Goal: Information Seeking & Learning: Find specific fact

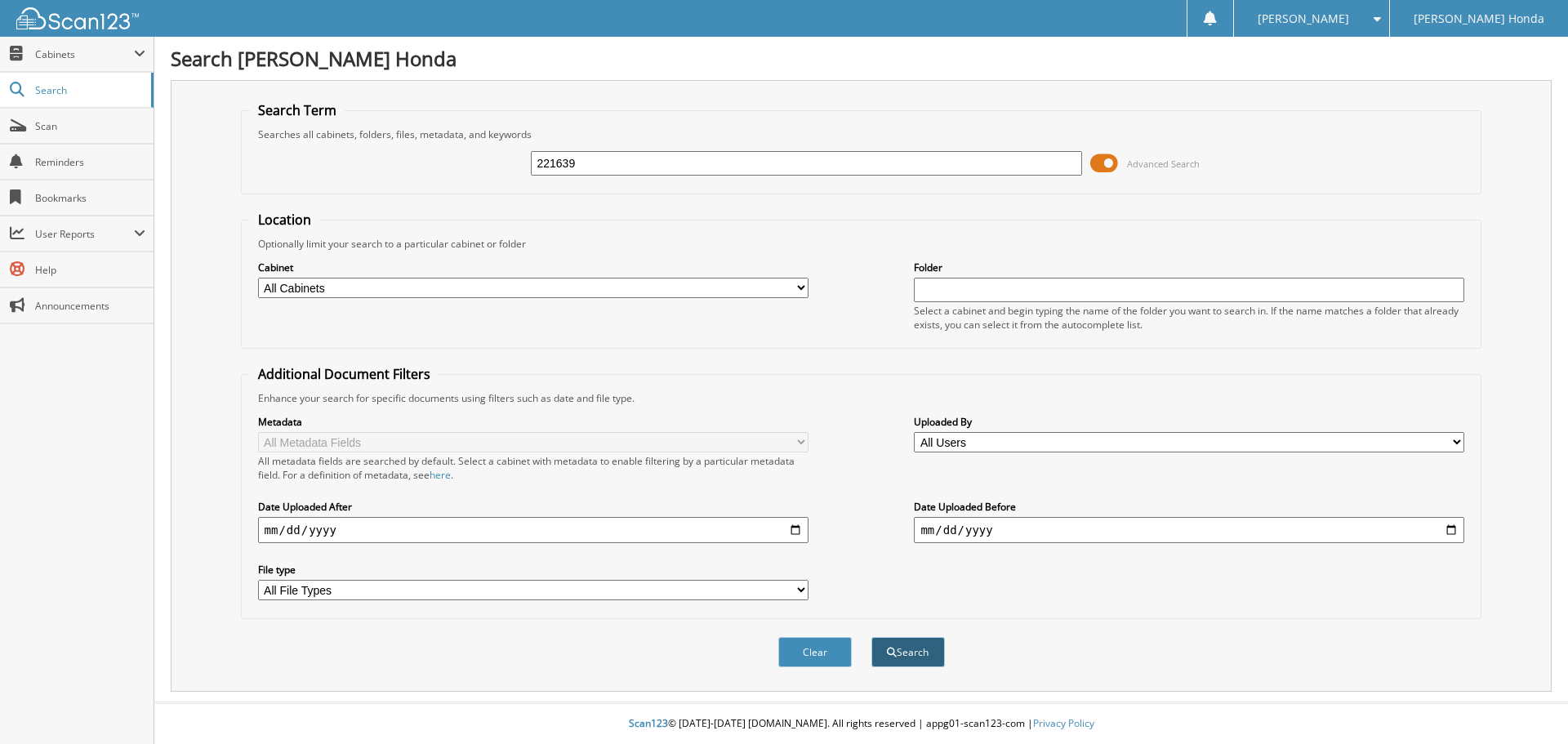
type input "221639"
click at [911, 642] on button "Search" at bounding box center [908, 652] width 73 height 30
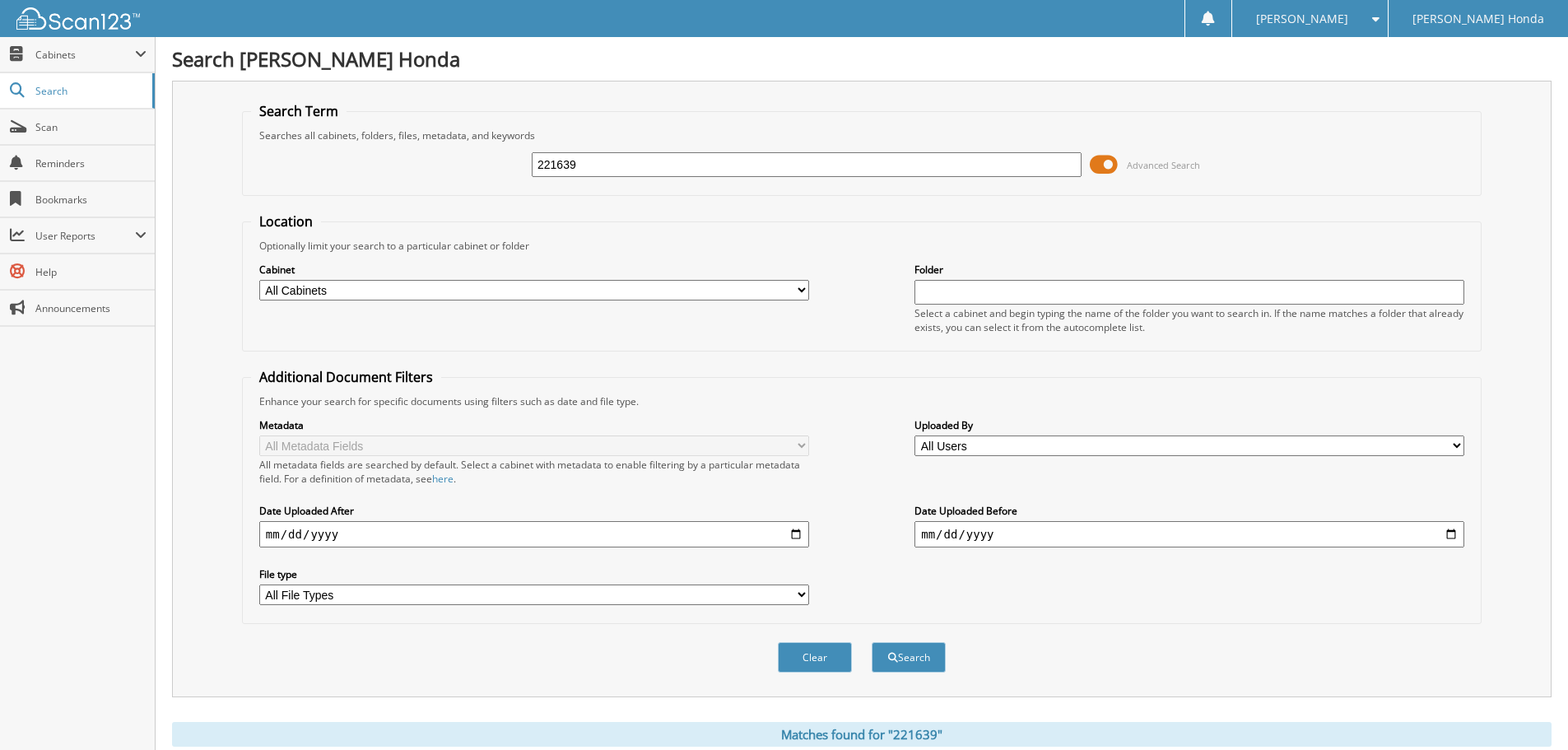
scroll to position [382, 0]
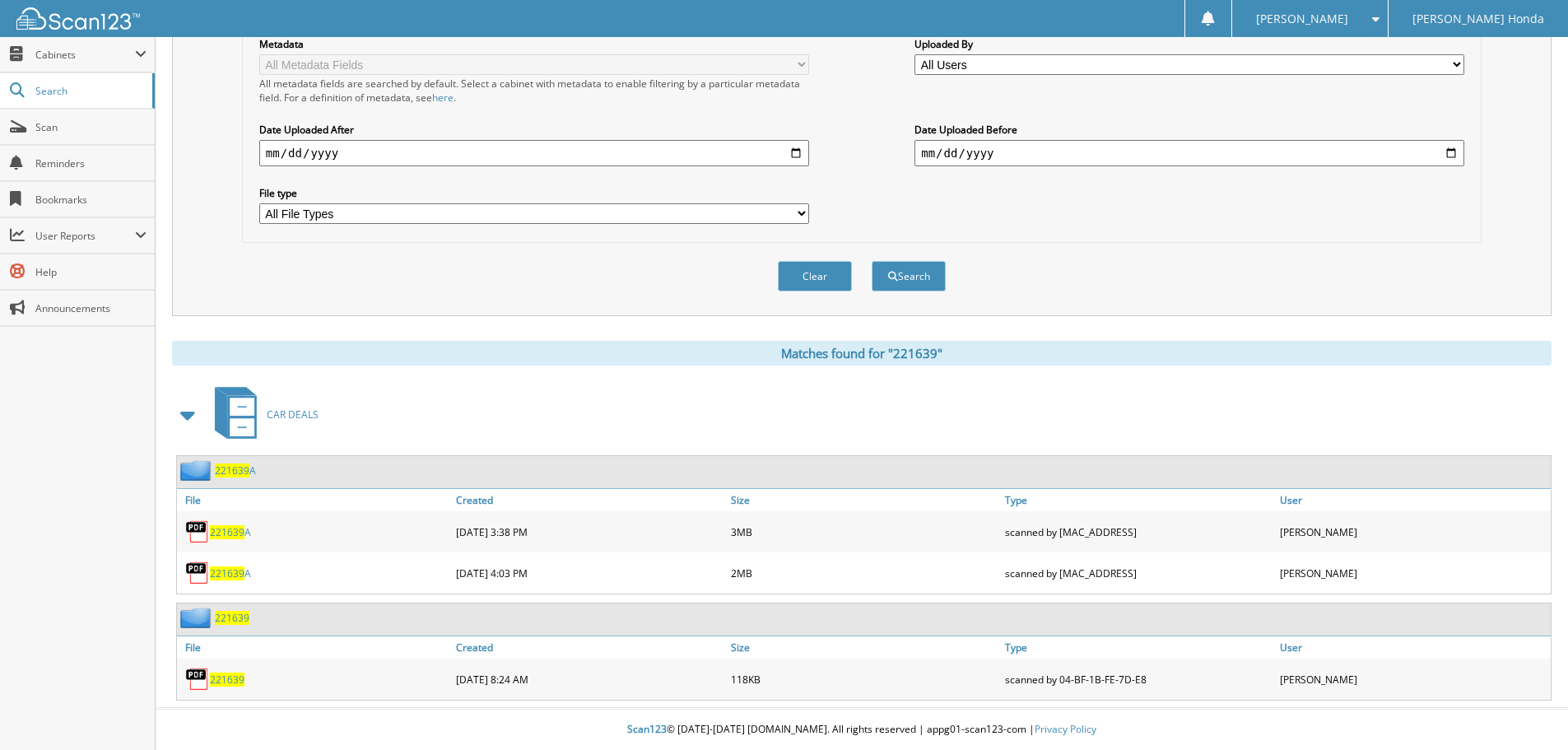
click at [230, 683] on span "221639" at bounding box center [226, 680] width 35 height 14
click at [334, 375] on div "Matches found for "221639" CAR DEALS 221639 A File Created Size" at bounding box center [862, 521] width 1380 height 360
click at [235, 579] on span "221639" at bounding box center [226, 574] width 35 height 14
click at [557, 360] on div "Matches found for "221639"" at bounding box center [862, 353] width 1380 height 25
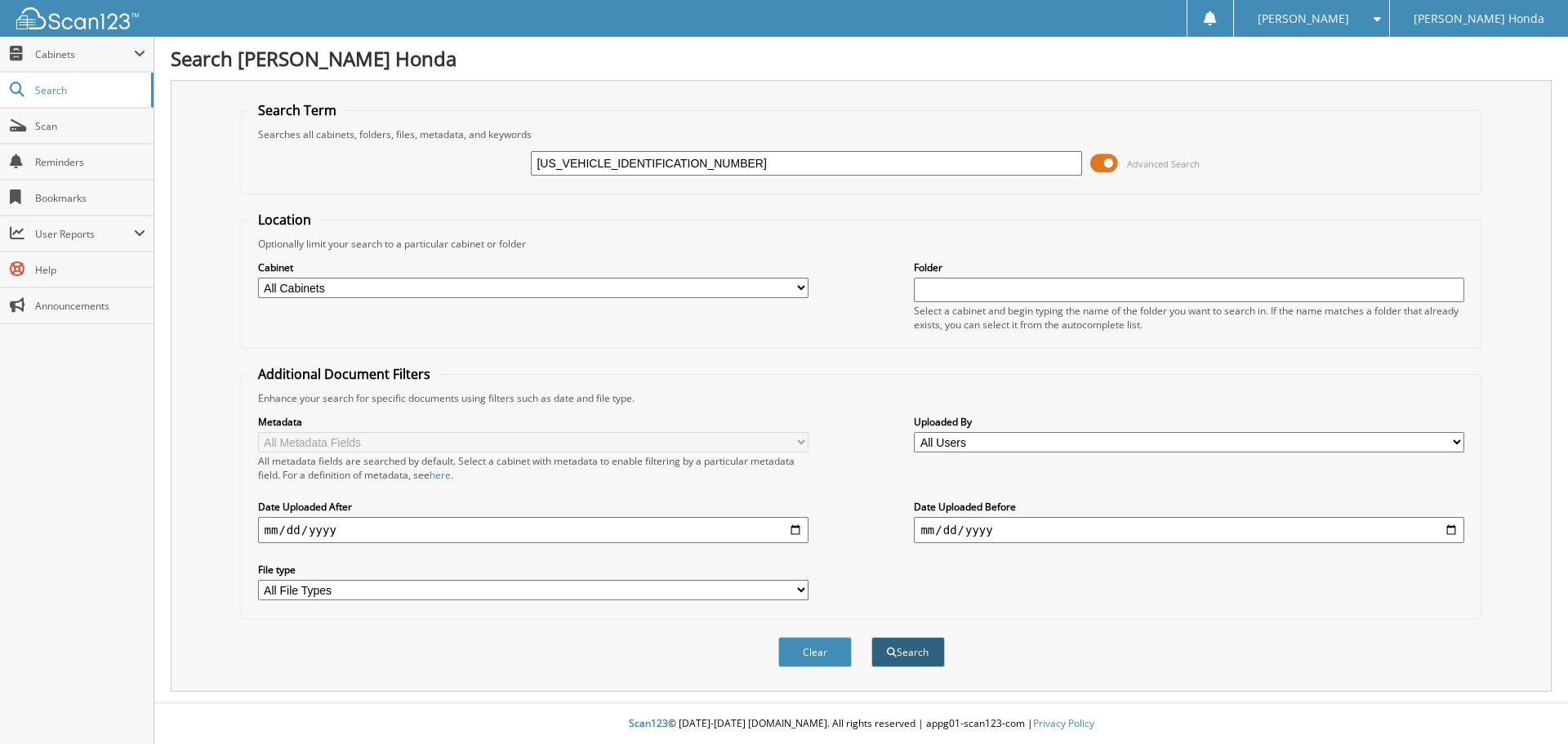
type input "[US_VEHICLE_IDENTIFICATION_NUMBER]"
click at [900, 650] on button "Search" at bounding box center [908, 652] width 73 height 30
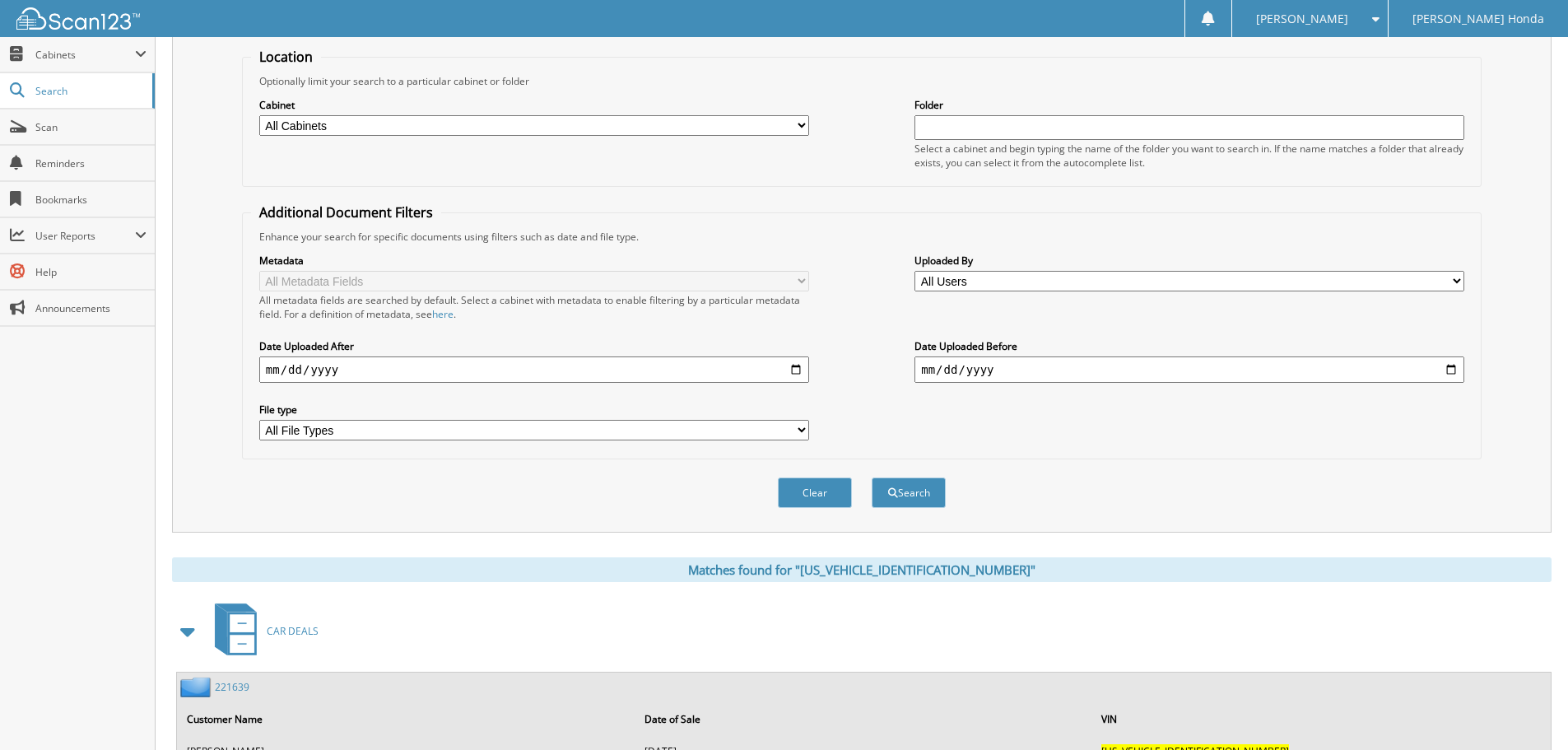
scroll to position [237, 0]
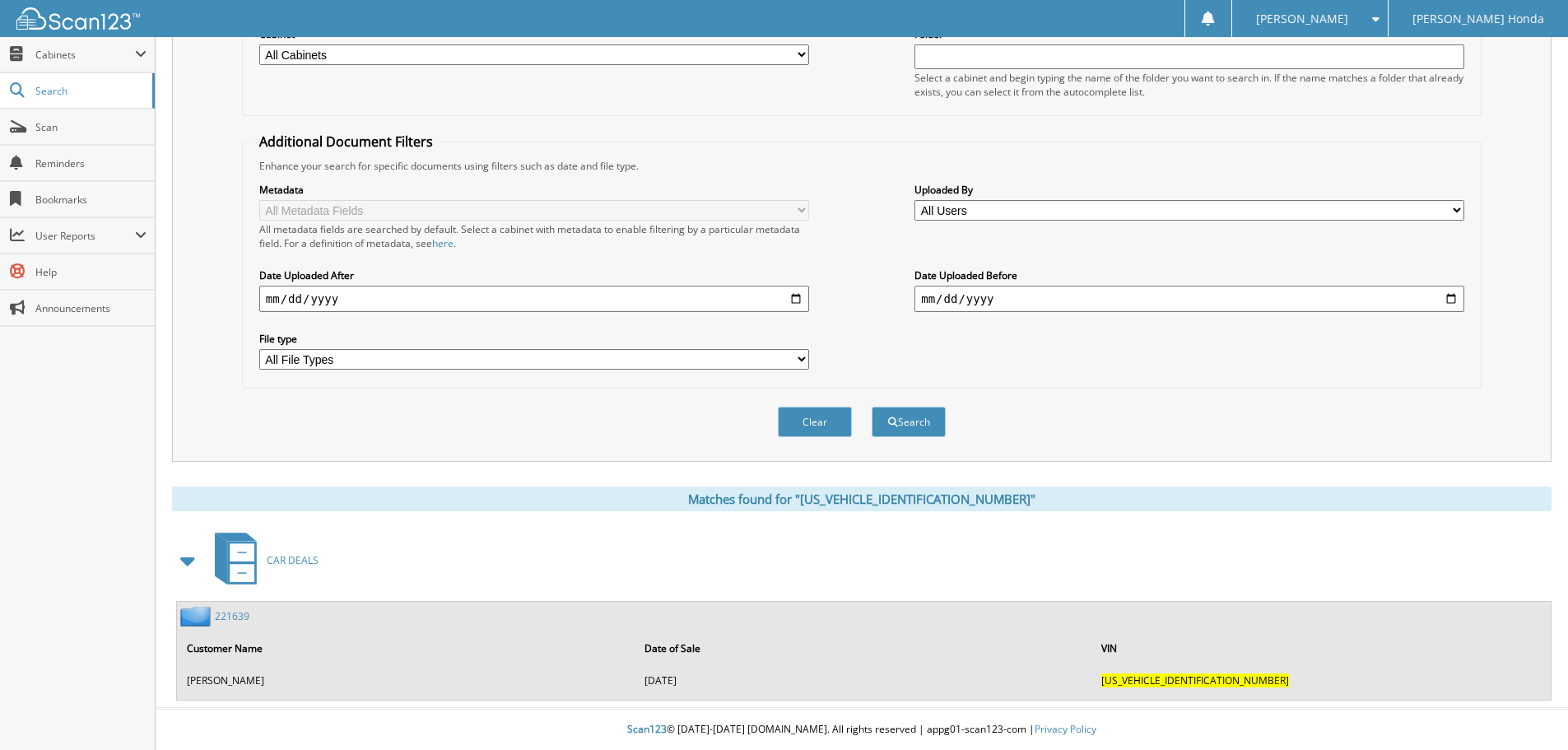
click at [1113, 682] on span "[US_VEHICLE_IDENTIFICATION_NUMBER]" at bounding box center [1195, 680] width 187 height 14
click at [225, 618] on link "221639" at bounding box center [232, 616] width 35 height 14
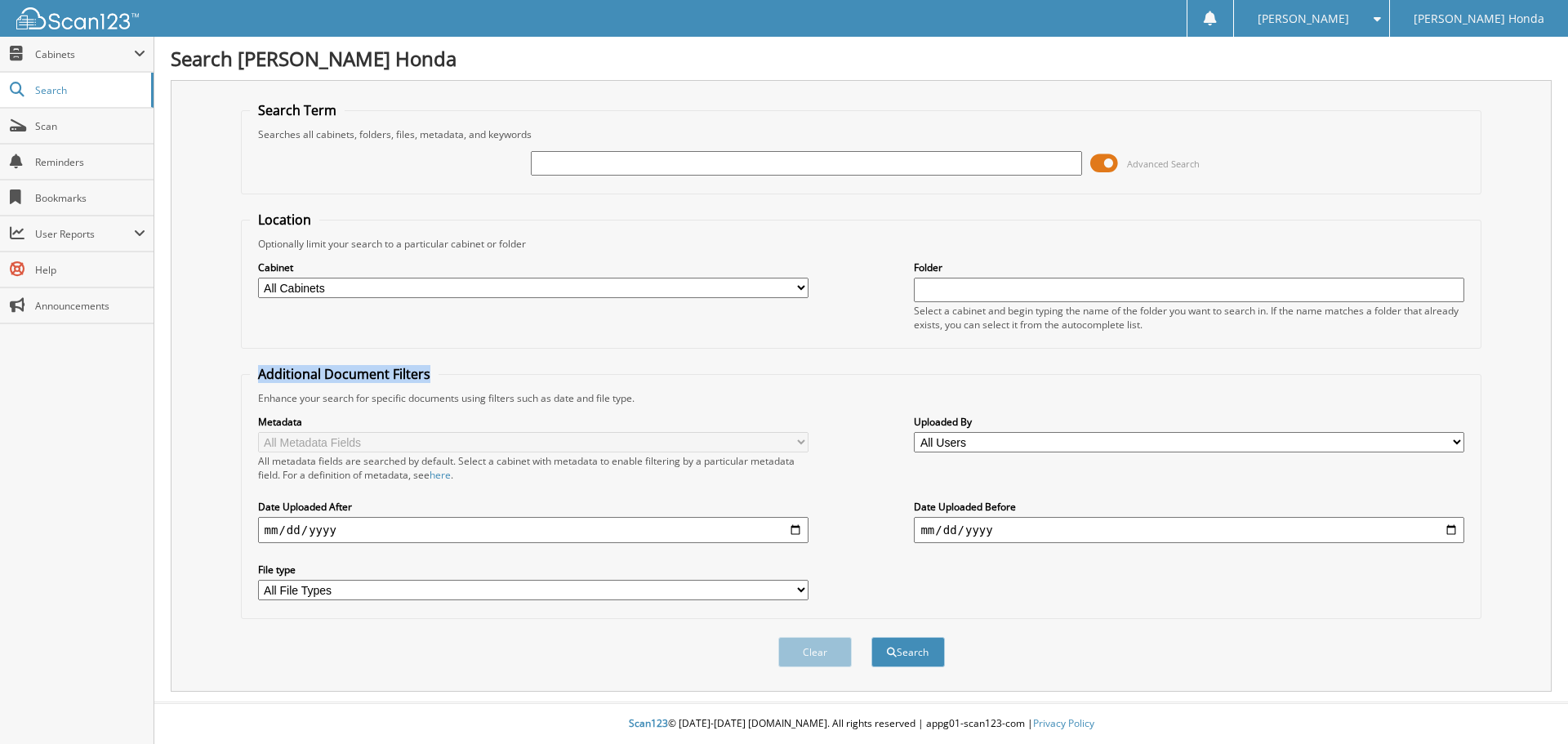
drag, startPoint x: 260, startPoint y: 376, endPoint x: 439, endPoint y: 379, distance: 179.0
click at [439, 379] on fieldset "Additional Document Filters Enhance your search for specific documents using fi…" at bounding box center [861, 492] width 1241 height 254
drag, startPoint x: 428, startPoint y: 380, endPoint x: 261, endPoint y: 378, distance: 167.0
click at [261, 378] on legend "Additional Document Filters" at bounding box center [344, 374] width 189 height 18
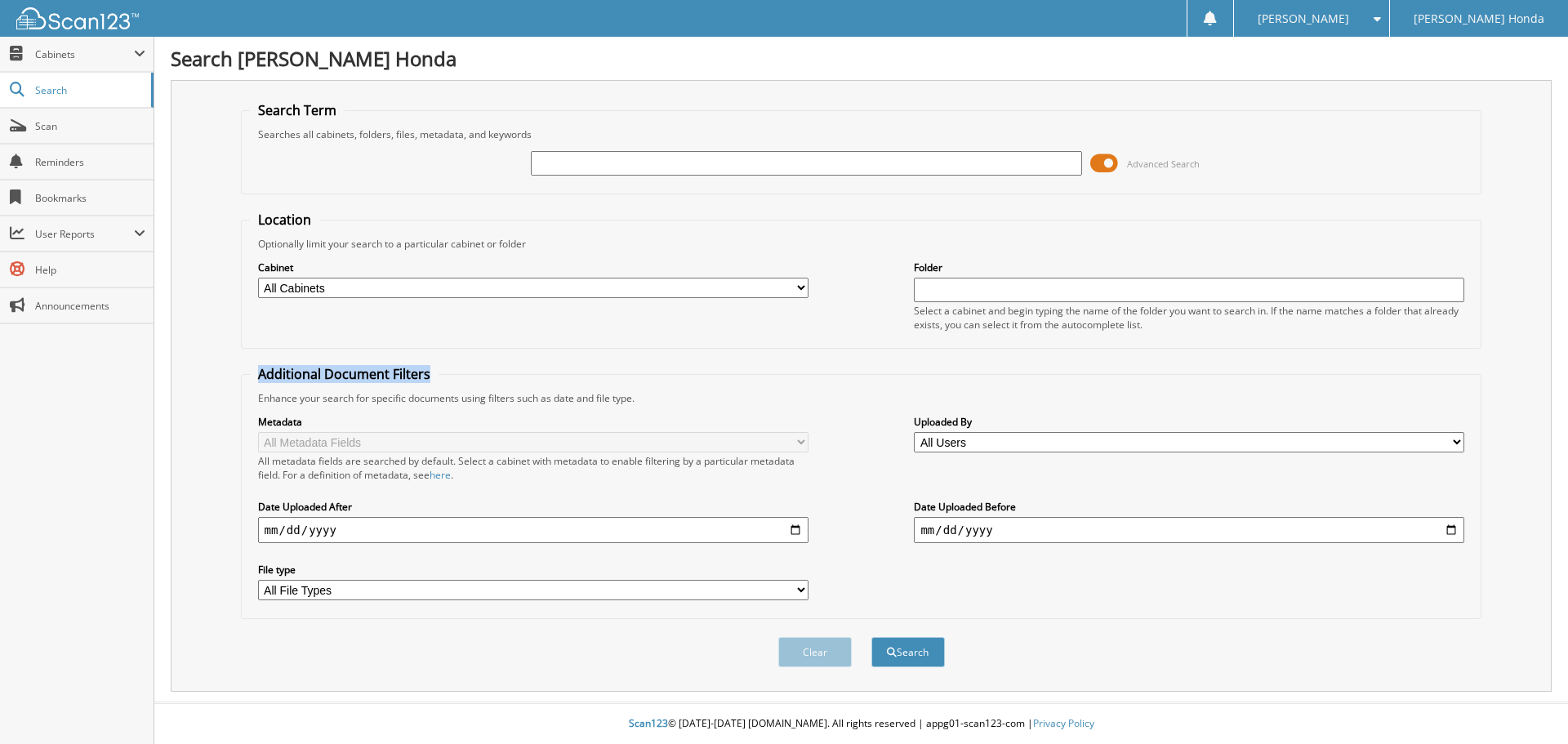
click at [261, 378] on legend "Additional Document Filters" at bounding box center [344, 374] width 189 height 18
drag, startPoint x: 253, startPoint y: 379, endPoint x: 456, endPoint y: 375, distance: 203.0
click at [456, 375] on fieldset "Additional Document Filters Enhance your search for specific documents using fi…" at bounding box center [861, 492] width 1241 height 254
click at [628, 157] on input "text" at bounding box center [806, 163] width 550 height 24
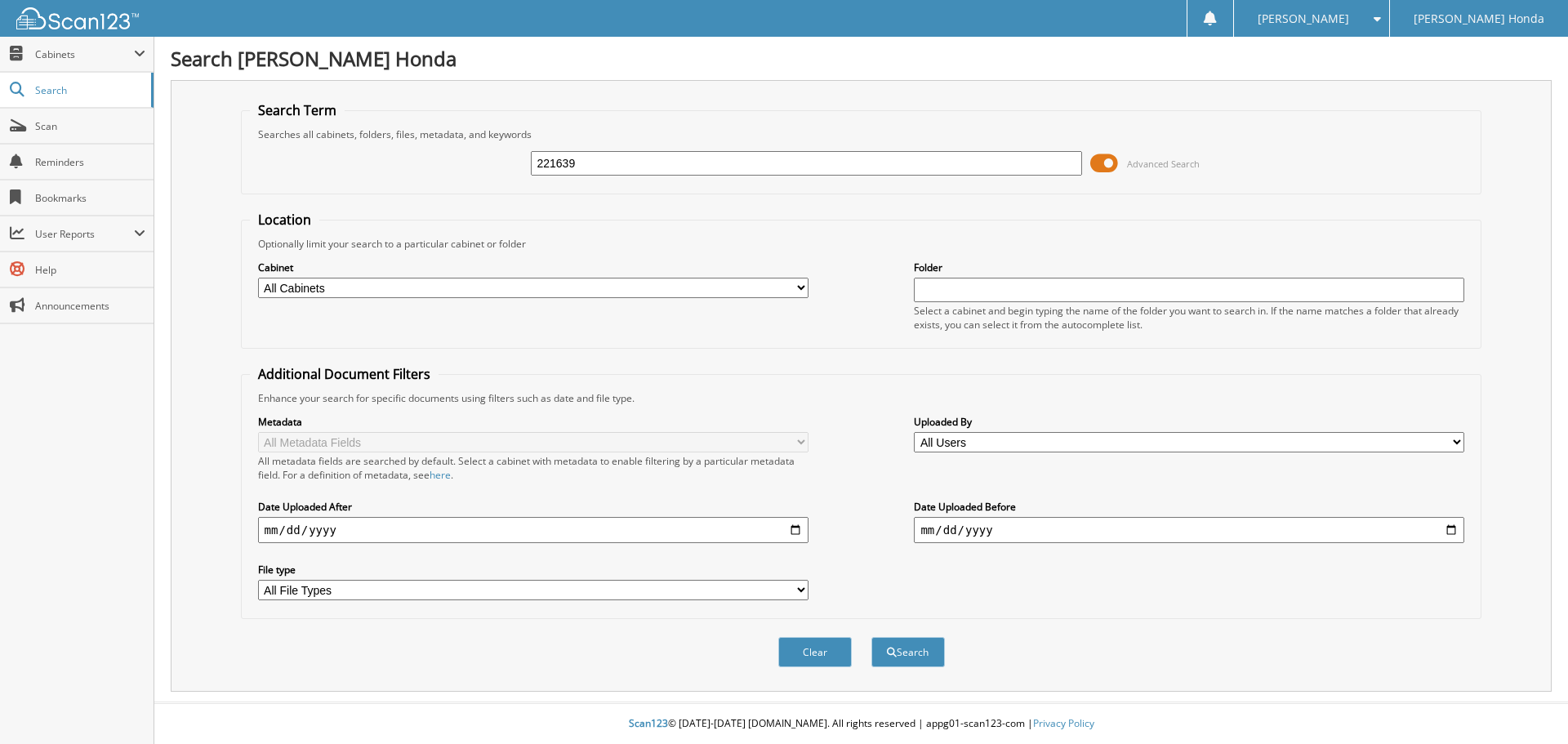
type input "221639"
click at [872, 637] on button "Search" at bounding box center [908, 652] width 73 height 30
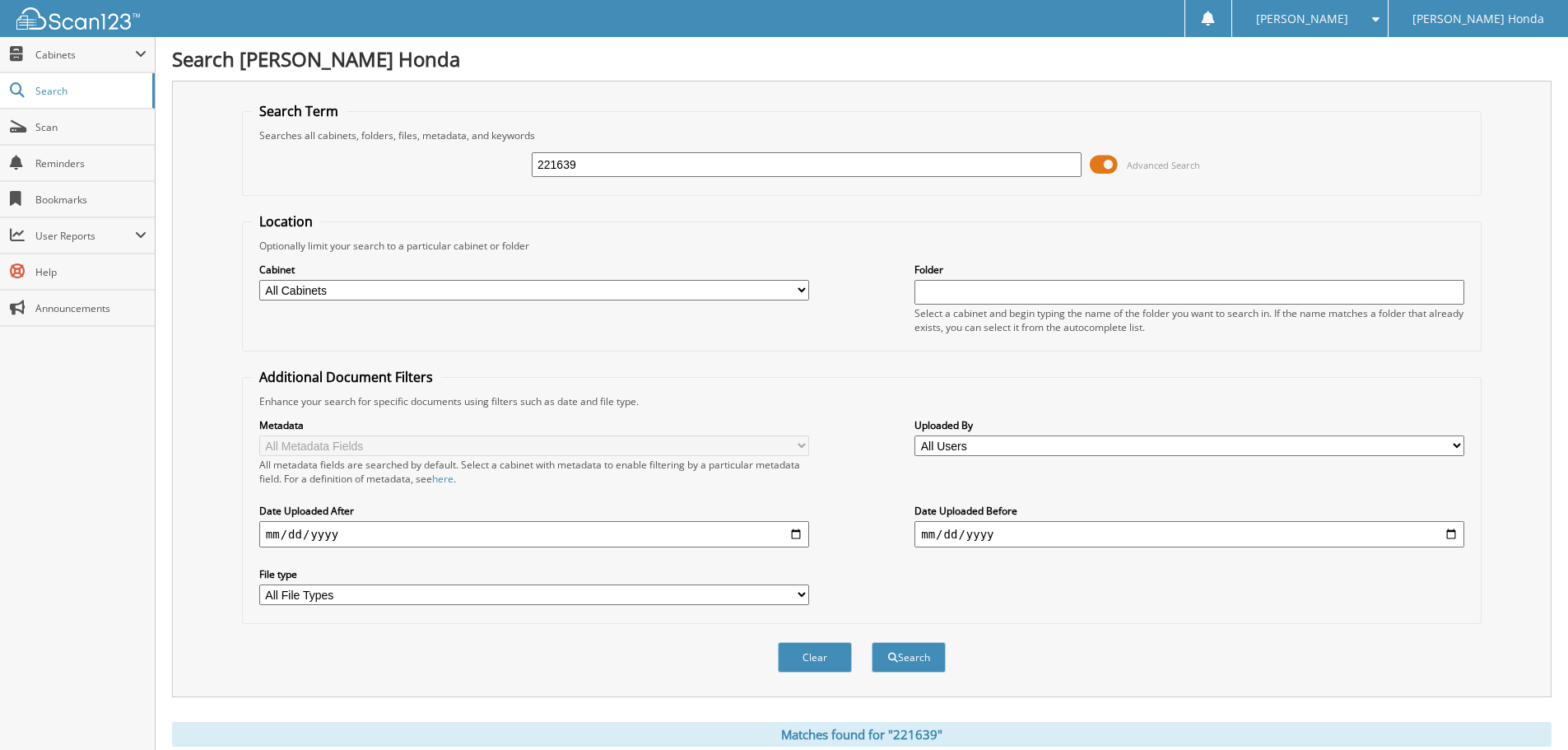
scroll to position [382, 0]
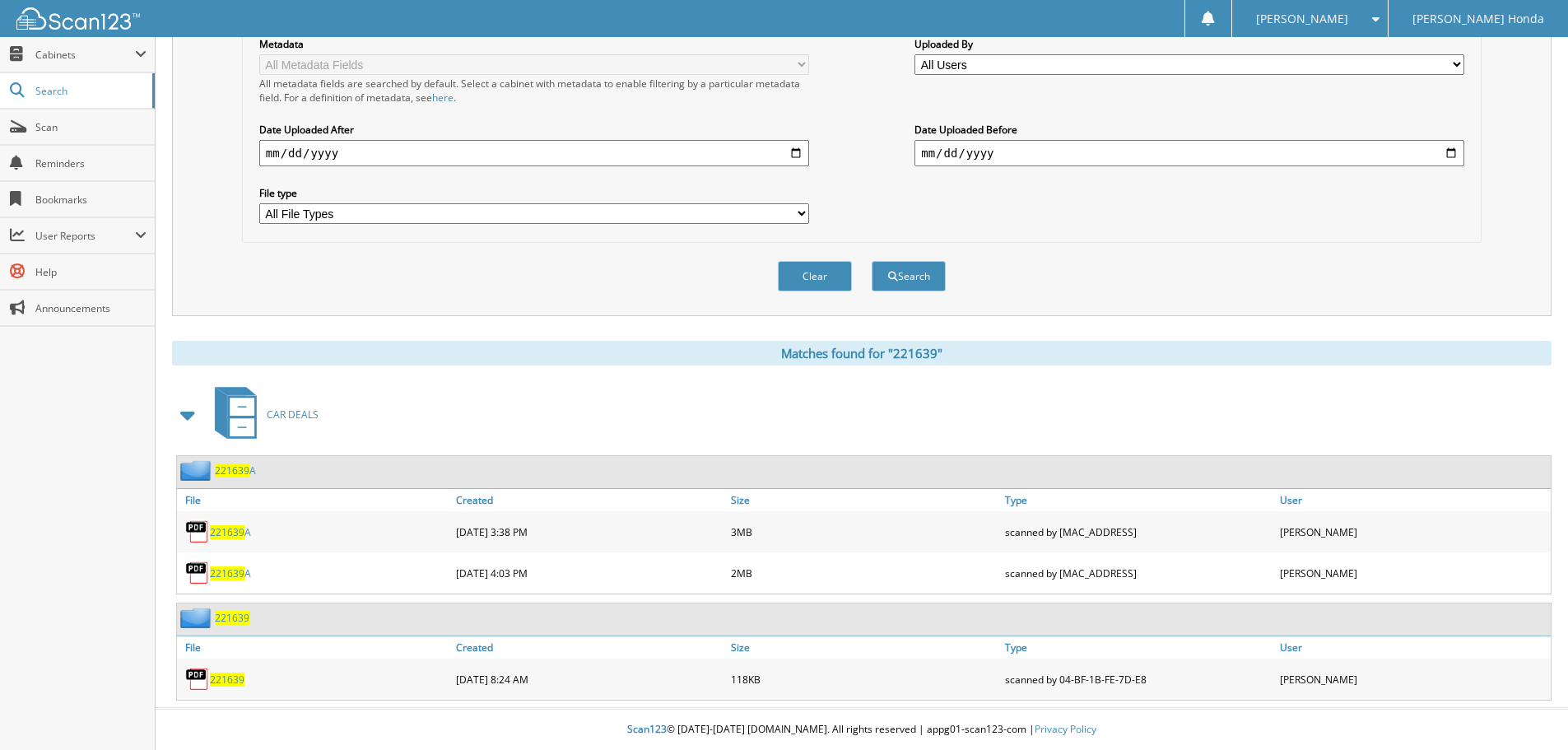
click at [232, 572] on span "221639" at bounding box center [226, 574] width 35 height 14
click at [244, 536] on link "221639 A" at bounding box center [230, 532] width 42 height 14
click at [230, 529] on span "221639" at bounding box center [226, 532] width 35 height 14
drag, startPoint x: 586, startPoint y: 283, endPoint x: 590, endPoint y: 292, distance: 9.8
click at [586, 283] on div "Clear Search" at bounding box center [862, 276] width 1240 height 67
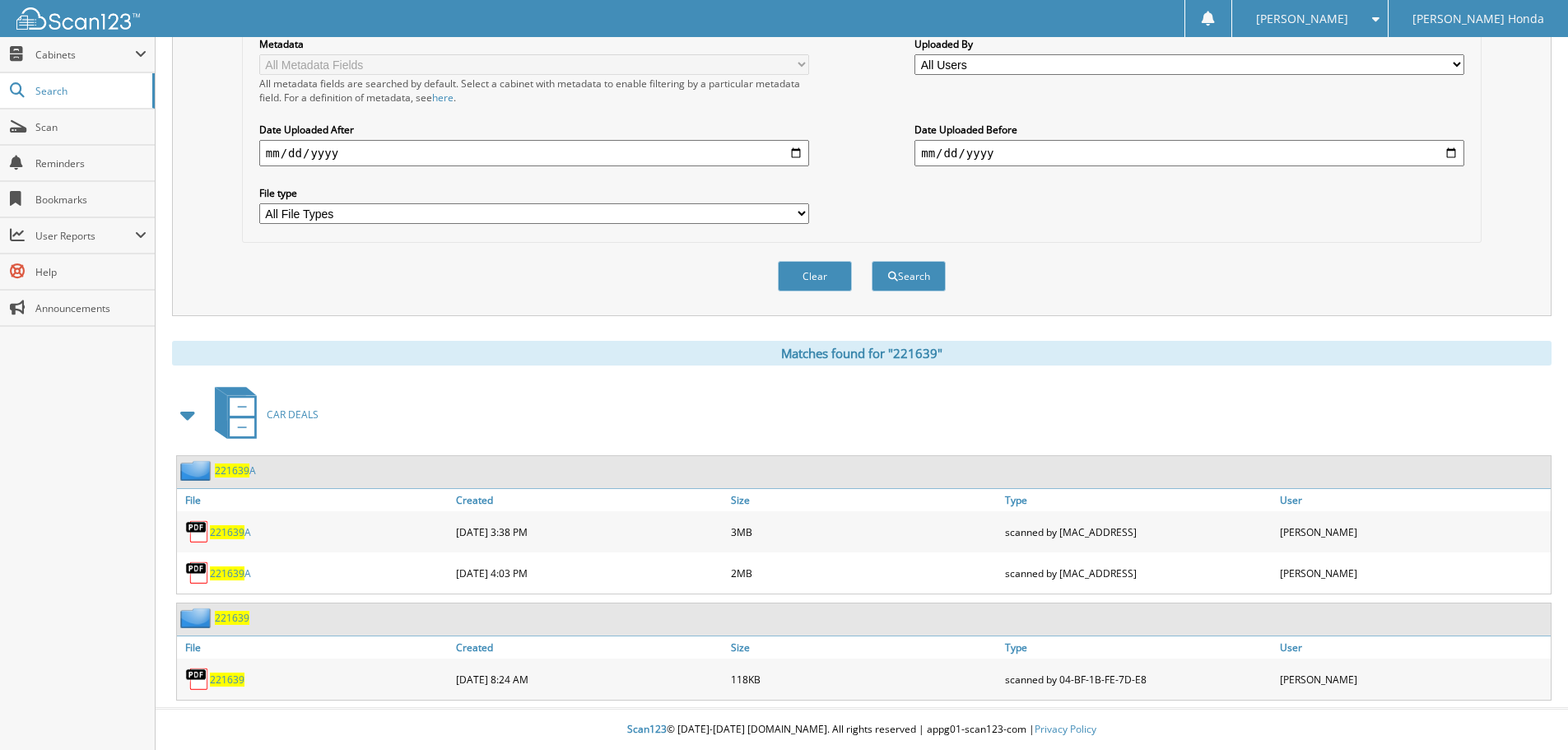
click at [234, 579] on span "221639" at bounding box center [226, 574] width 35 height 14
click at [633, 375] on div "Matches found for "221639" CAR DEALS 221639 A File Created Size" at bounding box center [862, 521] width 1380 height 360
drag, startPoint x: 808, startPoint y: 361, endPoint x: 951, endPoint y: 362, distance: 143.0
click at [951, 362] on div "Matches found for "221639"" at bounding box center [862, 353] width 1380 height 25
drag, startPoint x: 957, startPoint y: 392, endPoint x: 773, endPoint y: 154, distance: 300.8
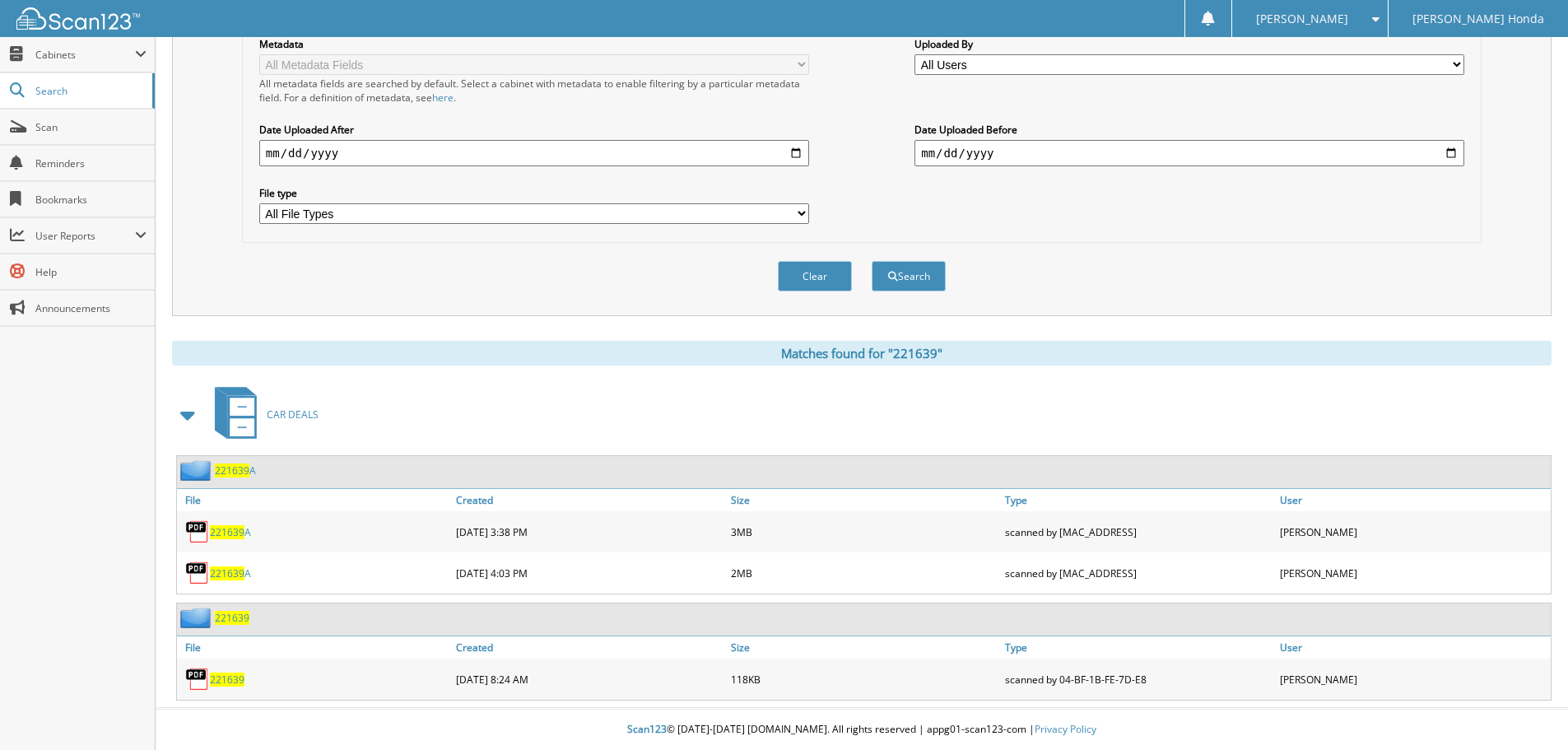
click at [957, 392] on div "CAR DEALS" at bounding box center [862, 414] width 1380 height 65
